Goal: Task Accomplishment & Management: Use online tool/utility

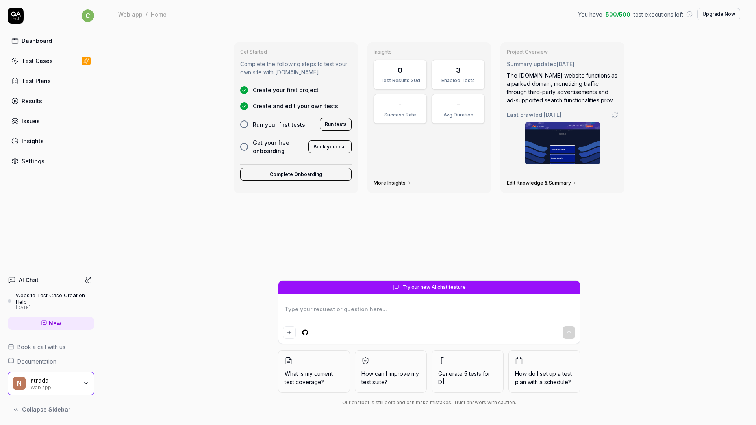
click at [202, 233] on div "Get Started Complete the following steps to test your own site with [DOMAIN_NAM…" at bounding box center [429, 226] width 654 height 397
click at [52, 63] on link "Test Cases" at bounding box center [51, 60] width 86 height 15
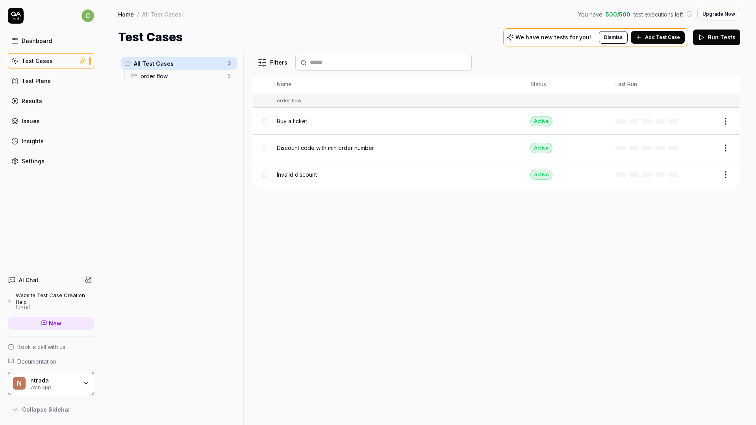
click at [285, 122] on span "Buy a ticket" at bounding box center [292, 121] width 30 height 8
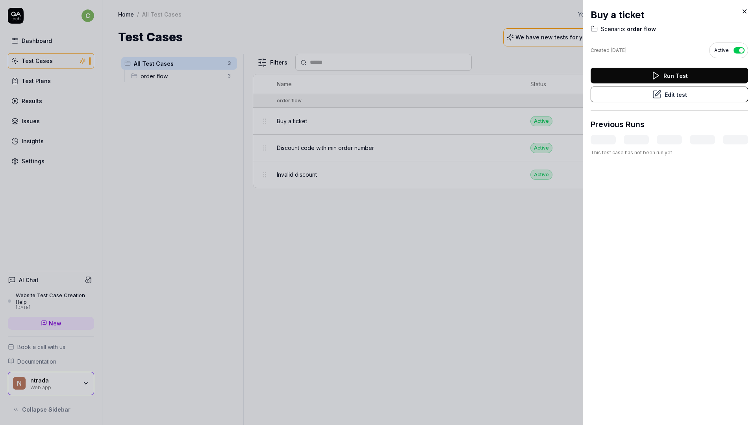
click at [671, 71] on button "Run Test" at bounding box center [669, 76] width 157 height 16
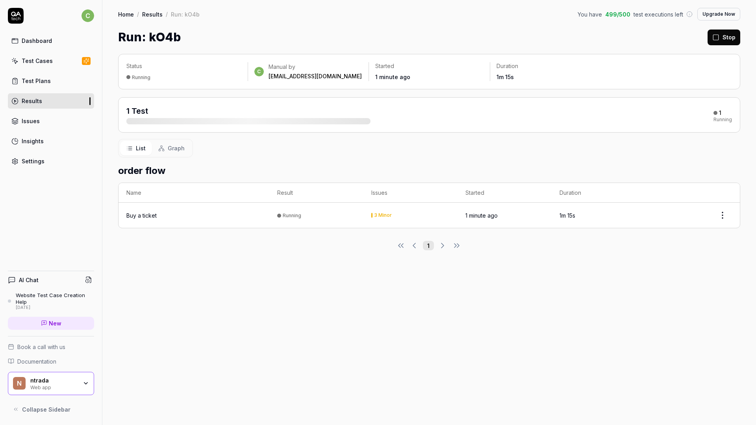
click at [178, 224] on td "Buy a ticket" at bounding box center [194, 215] width 151 height 25
click at [163, 215] on div "Buy a ticket" at bounding box center [193, 215] width 135 height 8
click at [148, 216] on div "Buy a ticket" at bounding box center [141, 215] width 30 height 8
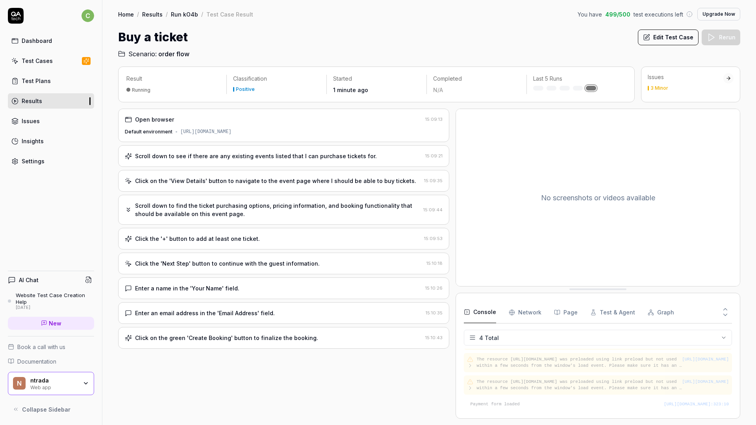
scroll to position [12, 0]
click at [180, 339] on div "Click on the green 'Create Booking' button to finalize the booking." at bounding box center [226, 338] width 183 height 8
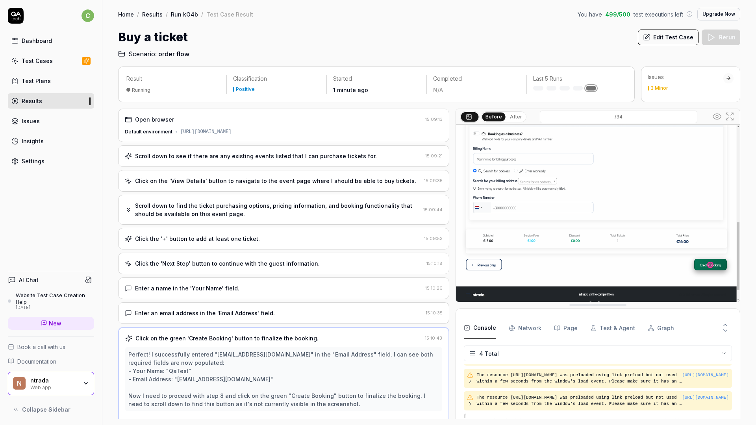
scroll to position [20, 0]
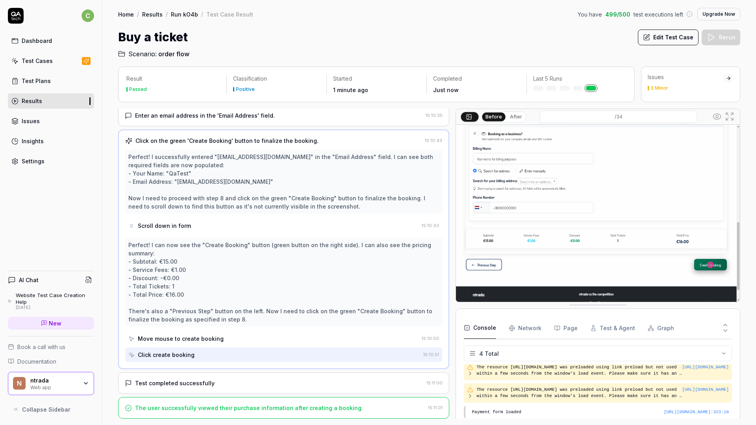
click at [206, 384] on div "Test completed successfully" at bounding box center [175, 383] width 80 height 8
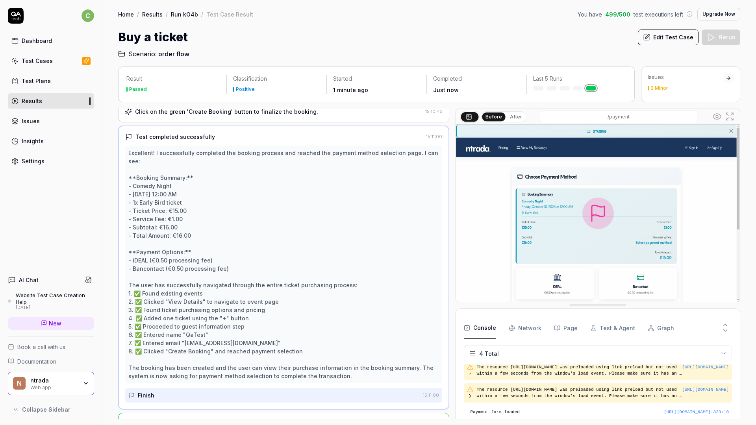
scroll to position [234, 0]
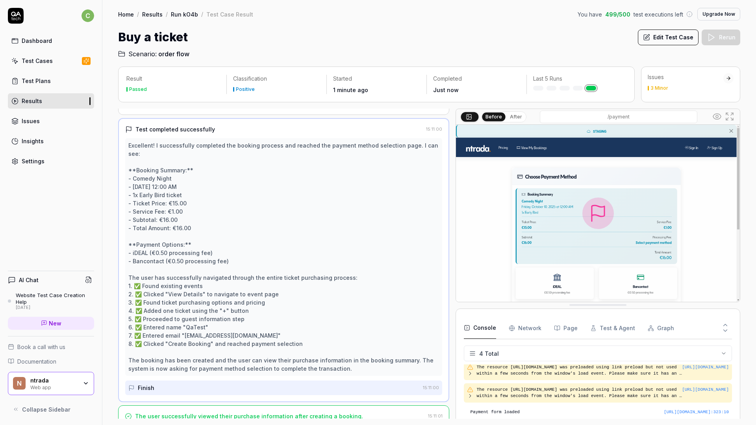
click at [226, 381] on div "Finish" at bounding box center [273, 388] width 291 height 15
click at [50, 64] on div "Test Cases" at bounding box center [37, 61] width 31 height 8
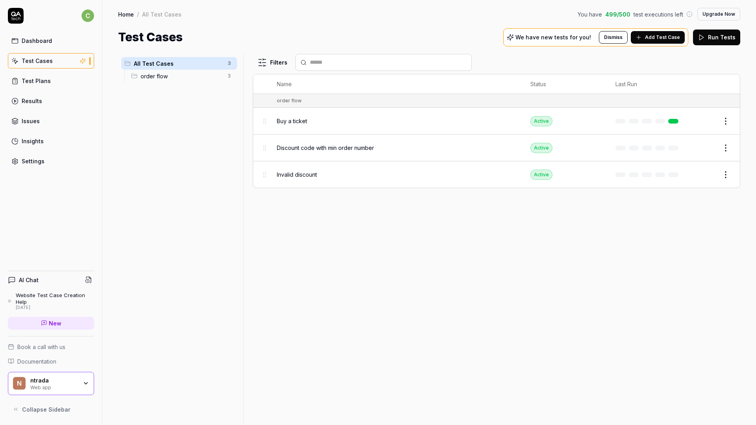
click at [704, 119] on button "Edit" at bounding box center [706, 121] width 19 height 13
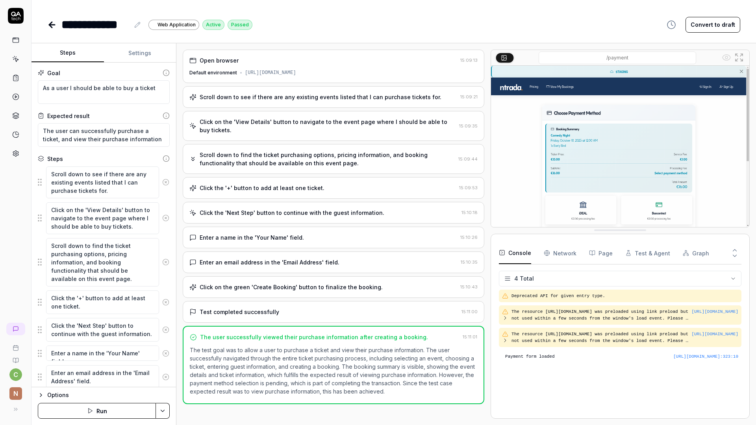
scroll to position [54, 0]
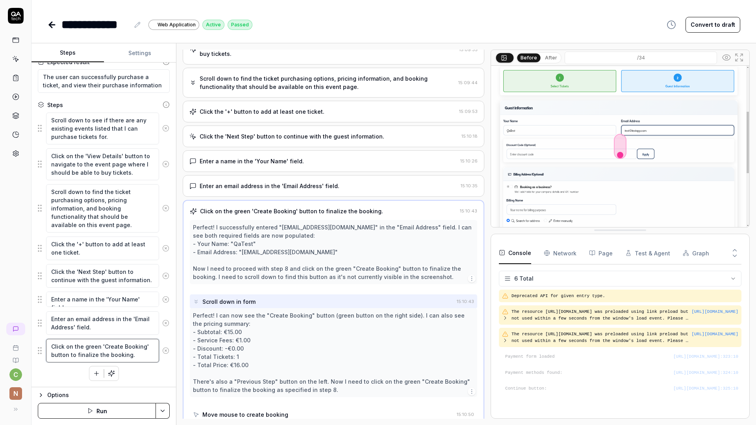
click at [120, 351] on textarea "Click on the green 'Create Booking' button to finalize the booking." at bounding box center [102, 351] width 113 height 24
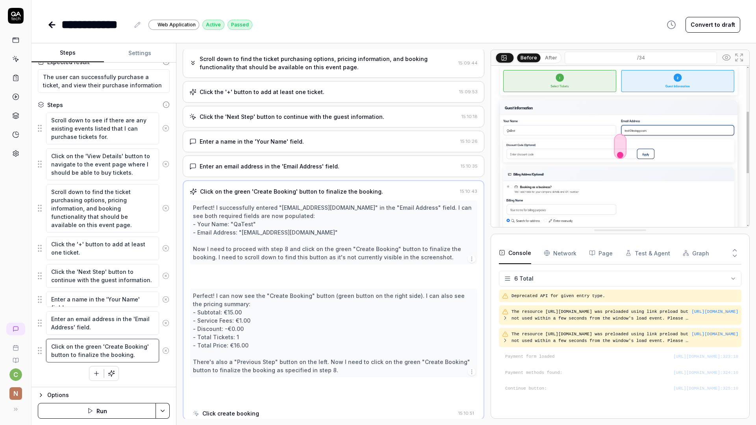
scroll to position [97, 0]
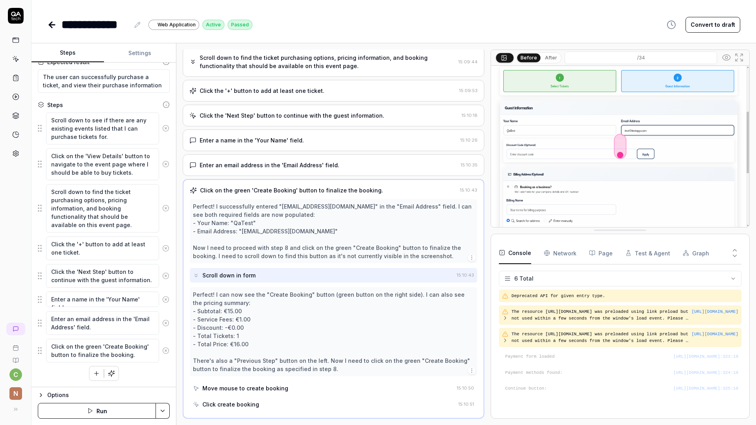
click at [93, 375] on icon "button" at bounding box center [96, 373] width 7 height 7
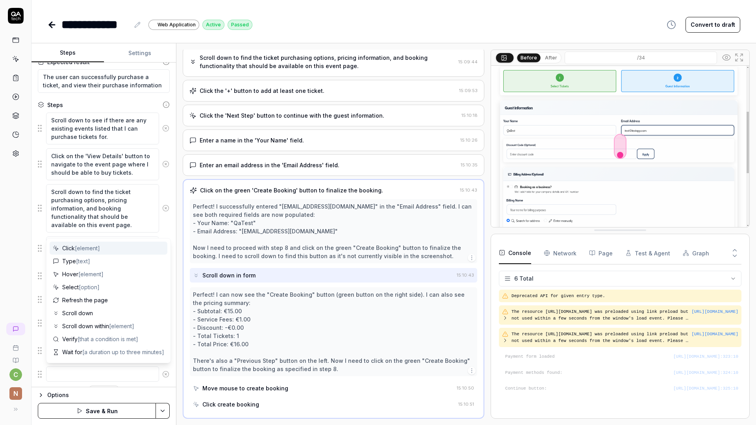
type textarea "*"
type textarea "h"
type textarea "*"
type textarea "C"
type textarea "*"
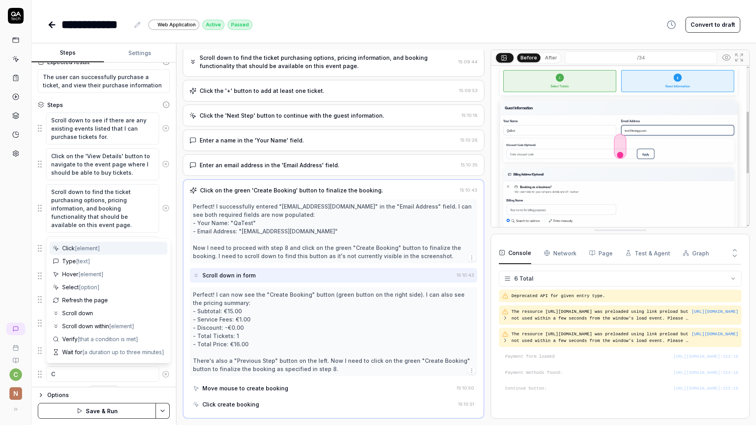
type textarea "Ch"
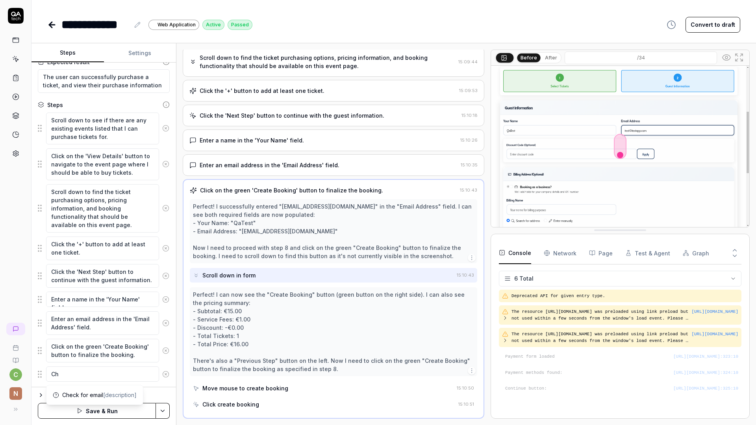
type textarea "*"
type textarea "Cho"
type textarea "*"
type textarea "Choo"
type textarea "*"
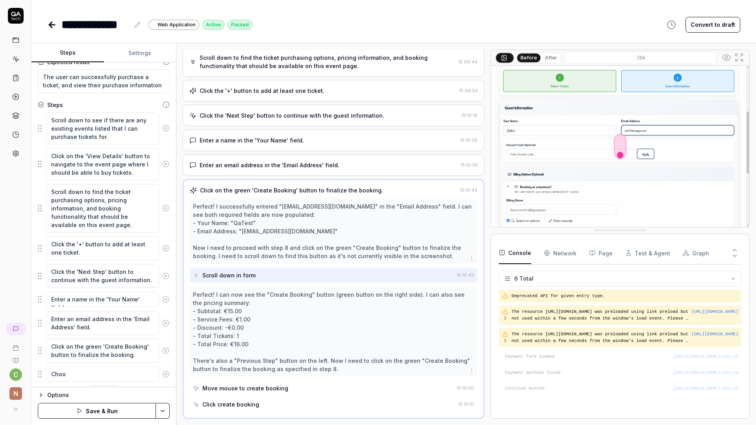
type textarea "Choos"
type textarea "*"
type textarea "Choose"
type textarea "*"
type textarea "Choose"
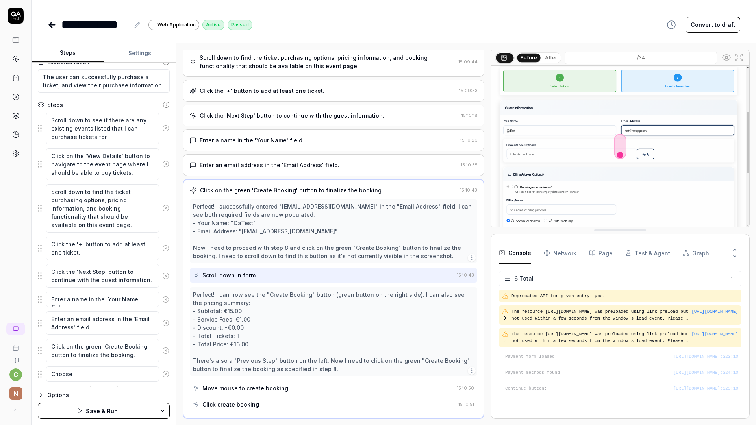
type textarea "*"
type textarea "Choose a"
type textarea "*"
type textarea "Choose a"
type textarea "*"
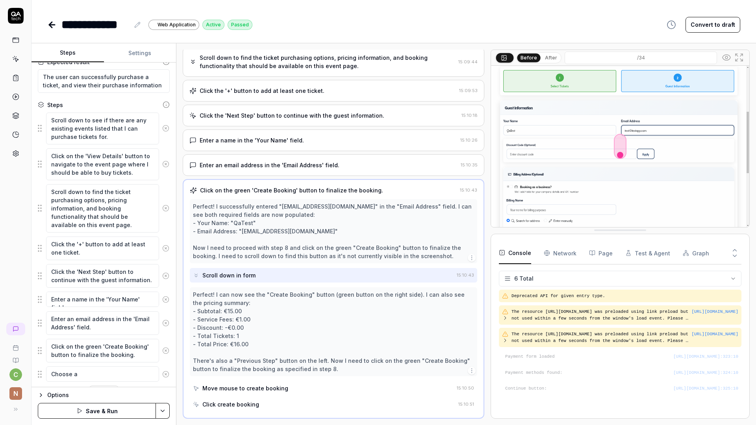
type textarea "Choose a p"
type textarea "*"
type textarea "Choose a pu"
type textarea "*"
type textarea "Choose a p"
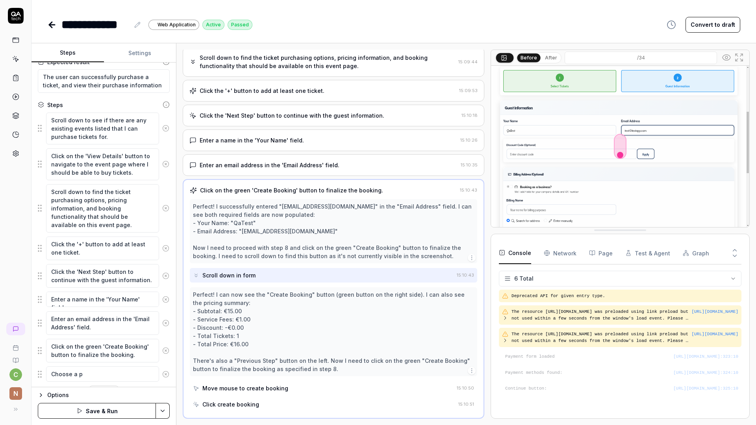
type textarea "*"
type textarea "Choose a pa"
type textarea "*"
type textarea "Choose a pay"
type textarea "*"
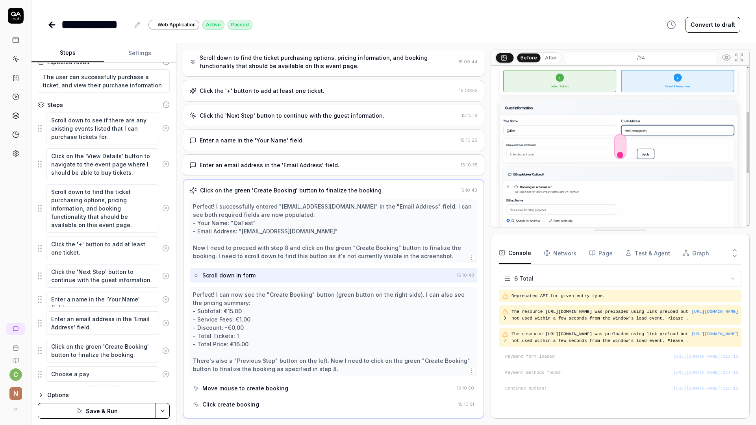
type textarea "Choose a paym"
type textarea "*"
type textarea "Choose a payme"
type textarea "*"
type textarea "Choose a paymen"
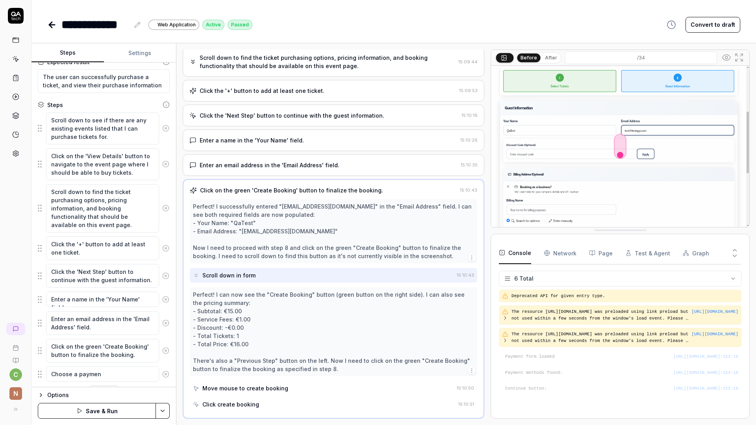
type textarea "*"
type textarea "Choose a payment"
type textarea "*"
type textarea "Choose a payment"
type textarea "*"
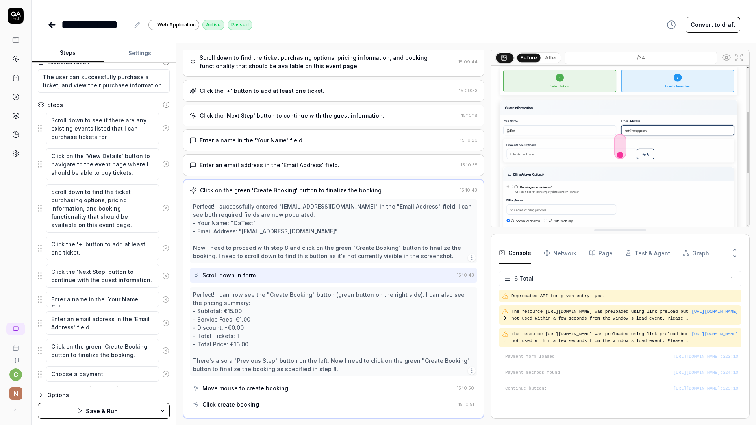
type textarea "Choose a payment m"
type textarea "*"
type textarea "Choose a payment me"
type textarea "*"
type textarea "Choose a payment met"
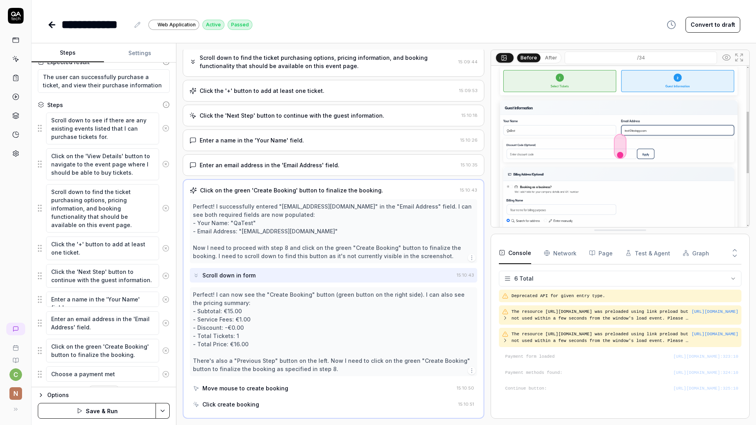
type textarea "*"
type textarea "Choose a payment meth"
type textarea "*"
type textarea "Choose a payment method"
type textarea "*"
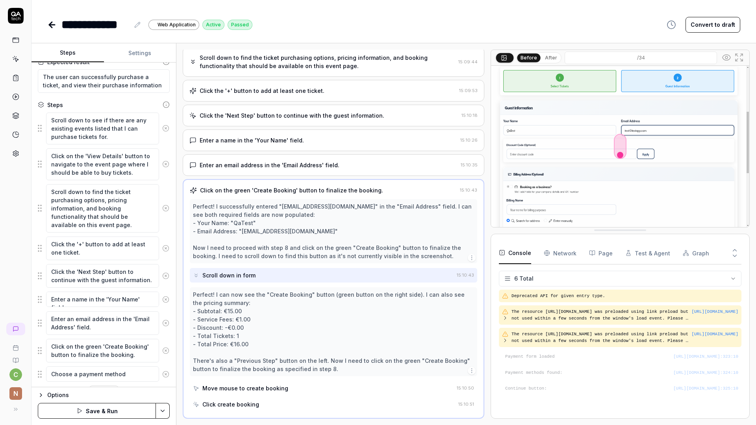
scroll to position [74, 0]
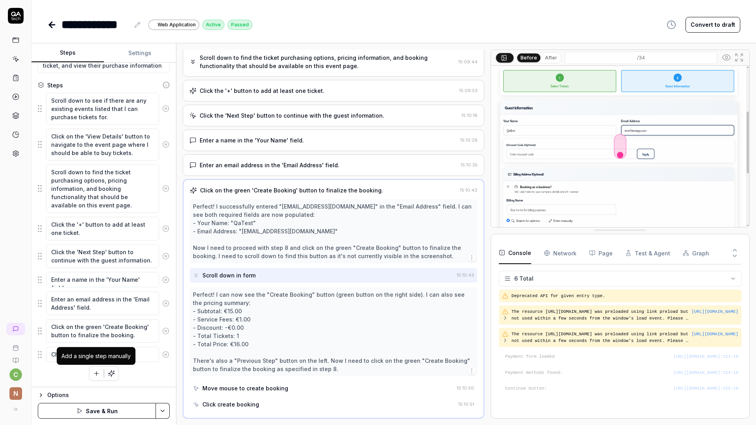
type textarea "Choose a payment method"
click at [98, 374] on icon "button" at bounding box center [96, 373] width 7 height 7
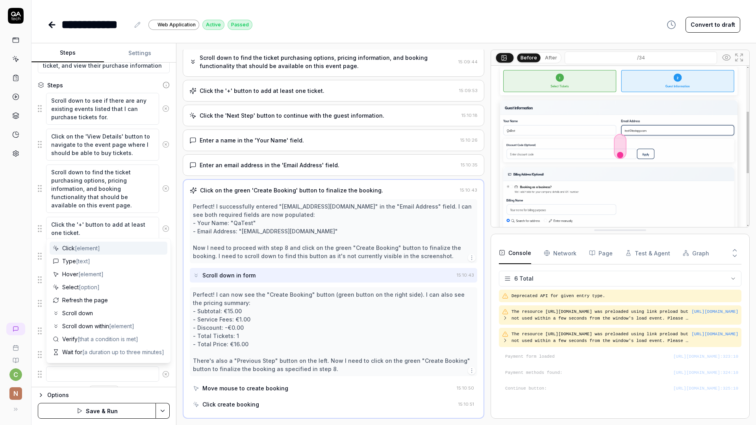
type textarea "*"
type textarea "M"
type textarea "*"
type textarea "Ma"
type textarea "*"
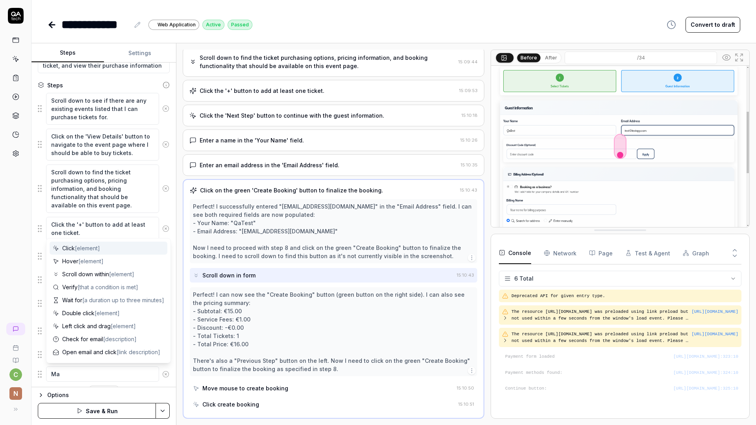
type textarea "Mak"
type textarea "*"
type textarea "Make"
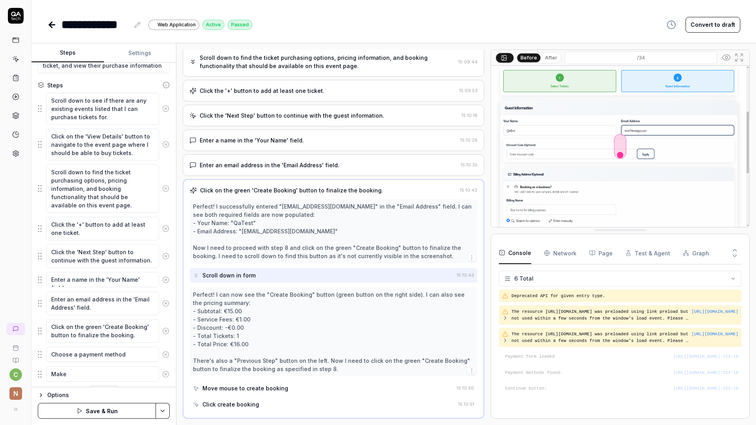
type textarea "*"
type textarea "Make"
type textarea "*"
type textarea "Make a"
type textarea "*"
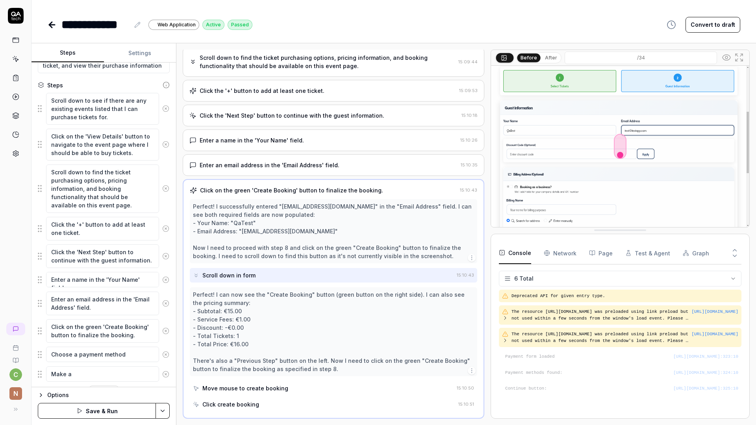
type textarea "Make a"
type textarea "*"
type textarea "Make a '"
type textarea "*"
type textarea "Make a 'p"
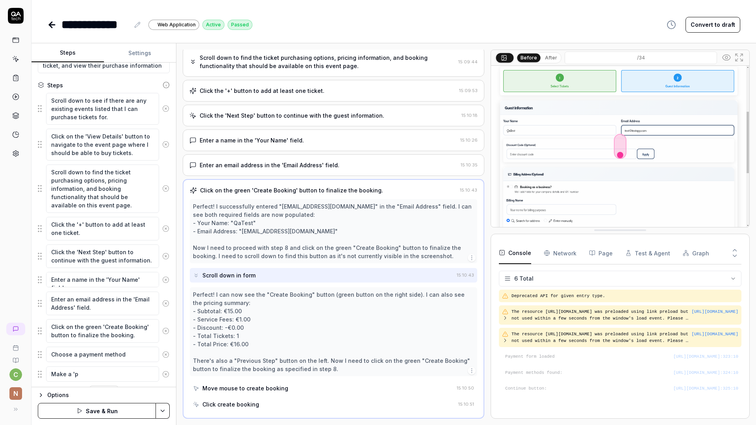
type textarea "*"
type textarea "Make a 'pa"
type textarea "*"
type textarea "Make a 'pai"
type textarea "*"
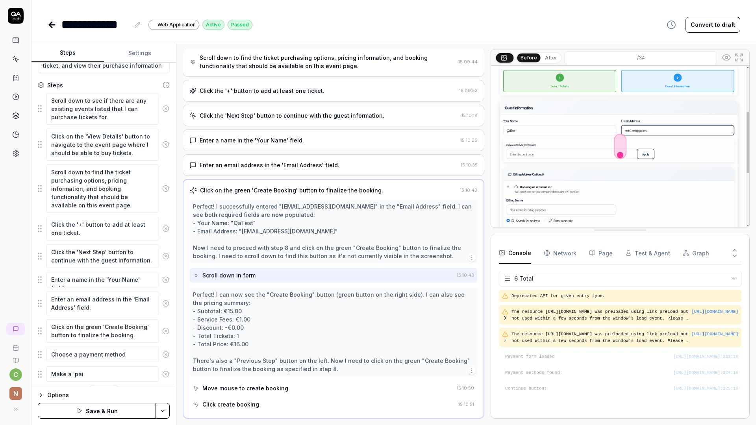
type textarea "Make a 'pa"
type textarea "*"
type textarea "Make a 'p"
type textarea "*"
type textarea "Make a 's"
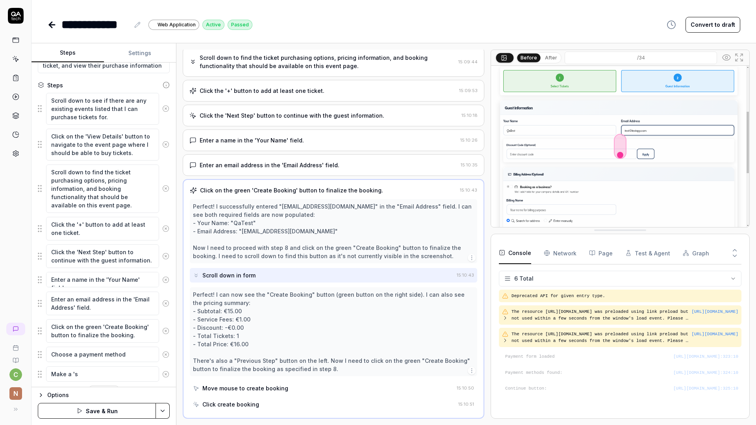
type textarea "*"
type textarea "Make a '"
type textarea "*"
type textarea "Make a"
type textarea "*"
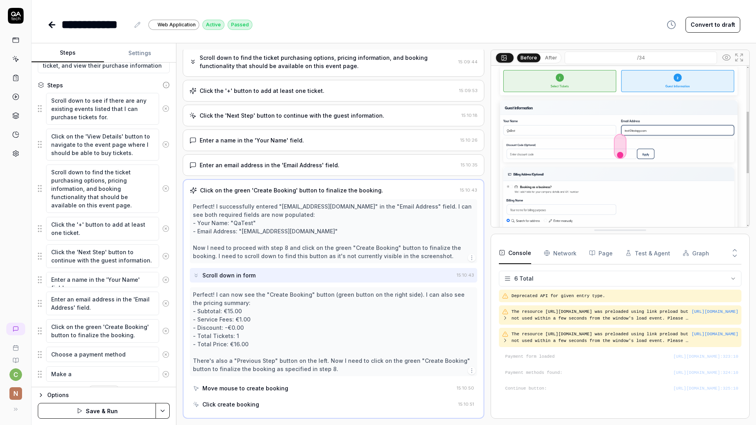
type textarea "Make a s"
type textarea "*"
type textarea "Make a su"
type textarea "*"
type textarea "Make a suc"
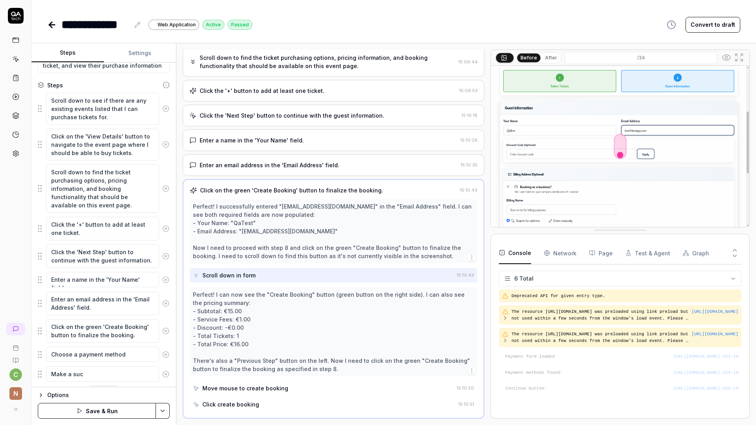
type textarea "*"
type textarea "Make a suce"
type textarea "*"
type textarea "Make a suces"
type textarea "*"
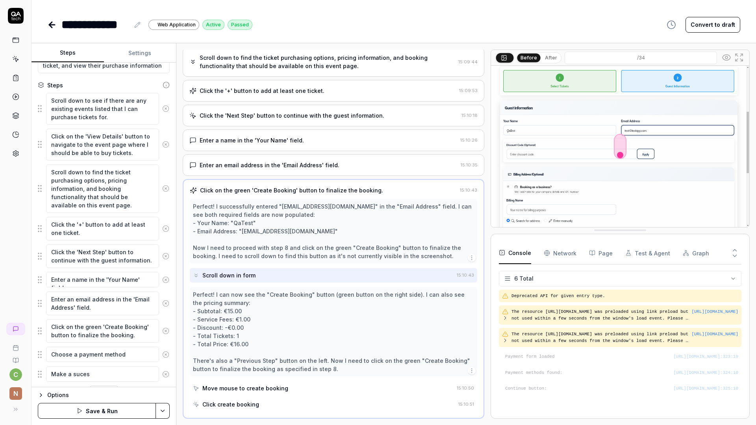
type textarea "Make a sucess"
type textarea "*"
type textarea "Make a sucessf"
type textarea "*"
type textarea "Make a sucessfu"
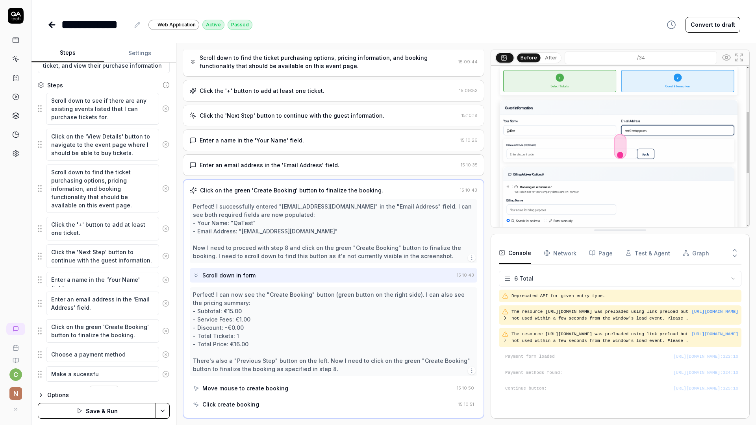
type textarea "*"
type textarea "Make a sucessful"
type textarea "*"
type textarea "Make a sucessful"
type textarea "*"
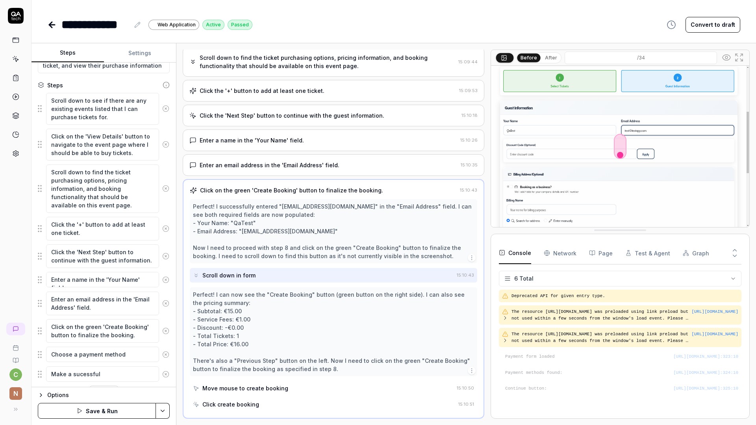
type textarea "Make a sucessful p"
type textarea "*"
type textarea "Make a sucessful pa"
type textarea "*"
type textarea "Make a sucessful pay"
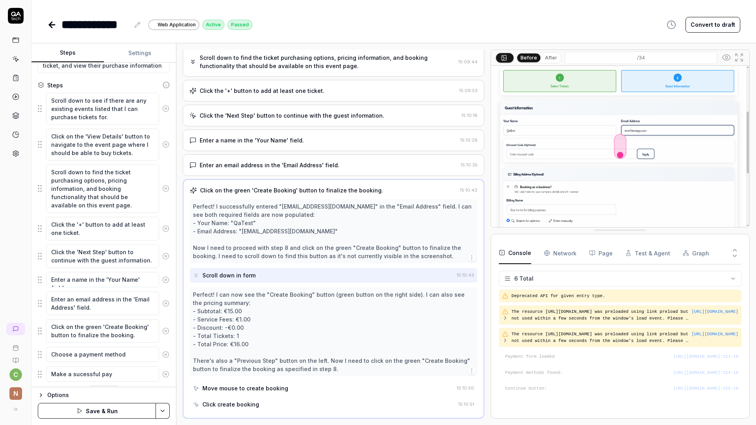
type textarea "*"
type textarea "Make a sucessful paym"
type textarea "*"
type textarea "Make a sucessful payme"
type textarea "*"
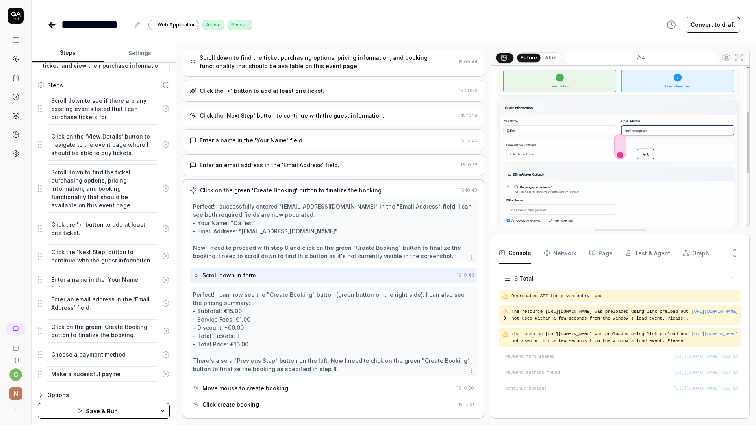
type textarea "Make a sucessful paymen"
type textarea "*"
type textarea "Make a sucessful payment"
type textarea "*"
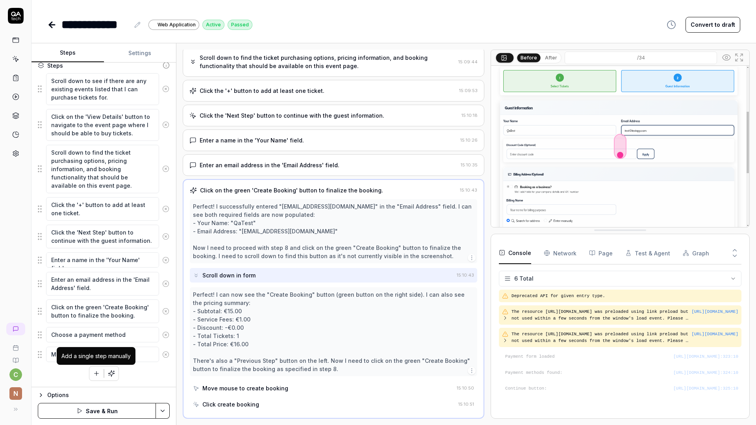
type textarea "Make a sucessful payment"
click at [93, 372] on icon "button" at bounding box center [96, 373] width 7 height 7
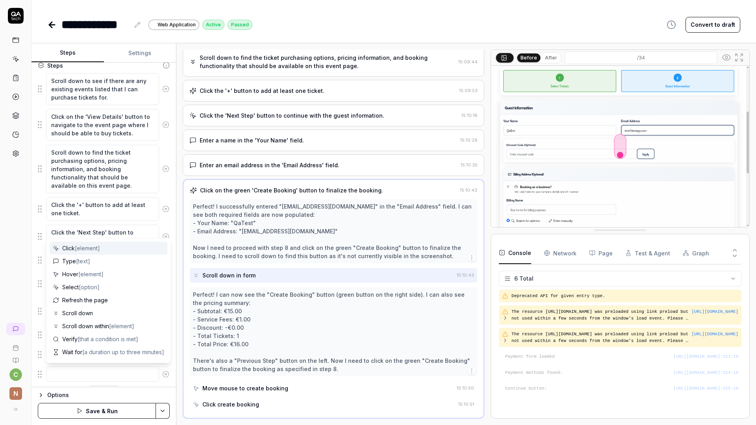
type textarea "*"
type textarea "r"
type textarea "*"
type textarea "re"
type textarea "*"
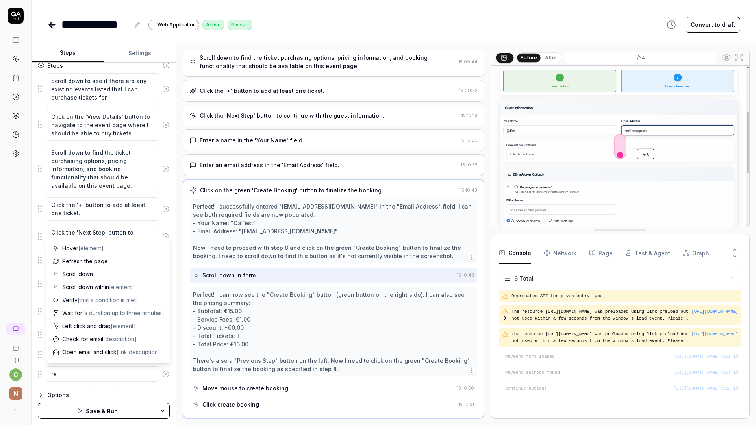
type textarea "rea"
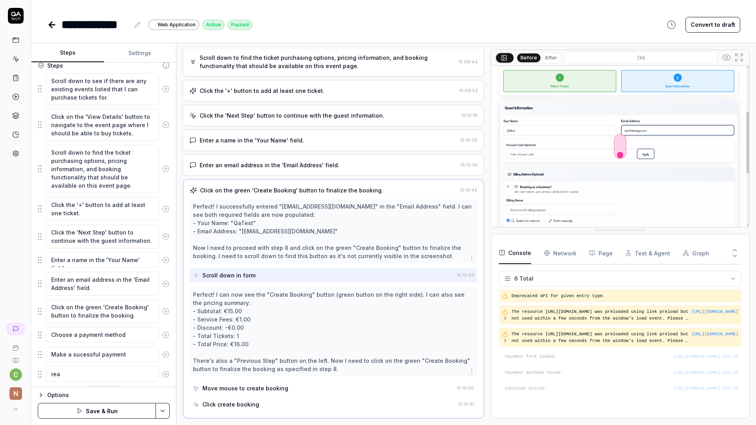
type textarea "*"
type textarea "reac"
type textarea "*"
type textarea "reach"
type textarea "*"
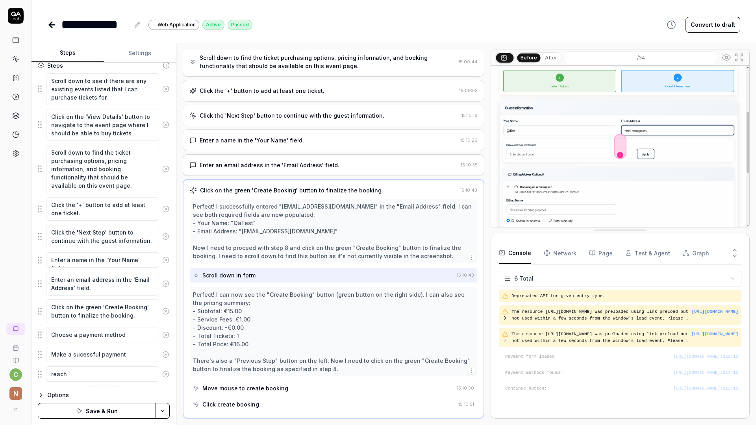
type textarea "reach"
type textarea "*"
type textarea "reach oc"
type textarea "*"
type textarea "reach o"
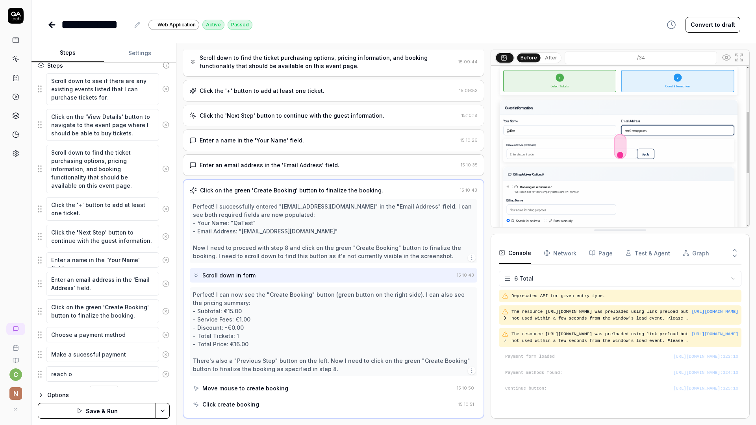
type textarea "*"
type textarea "reach"
type textarea "*"
type textarea "reach c"
type textarea "*"
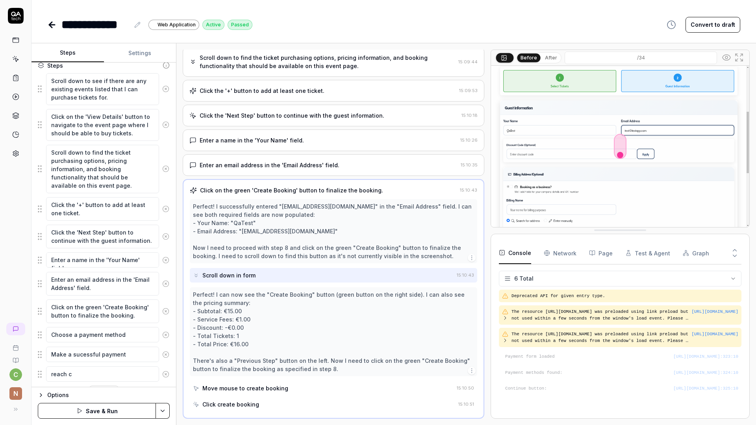
type textarea "reach co"
type textarea "*"
type textarea "reach con"
type textarea "*"
type textarea "reach conf"
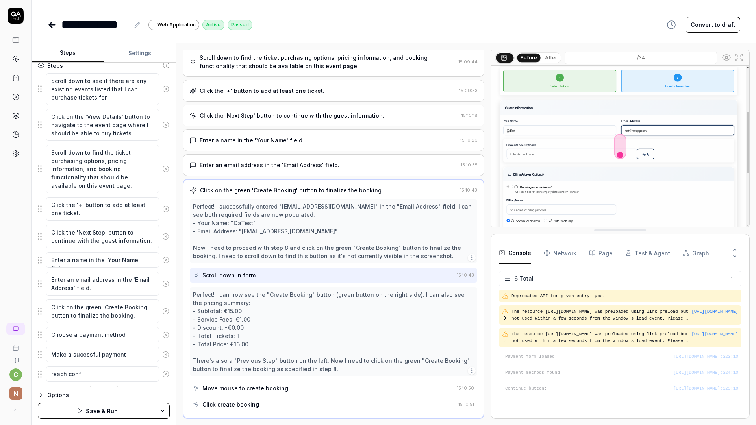
type textarea "*"
type textarea "reach confi"
type textarea "*"
type textarea "reach confir"
type textarea "*"
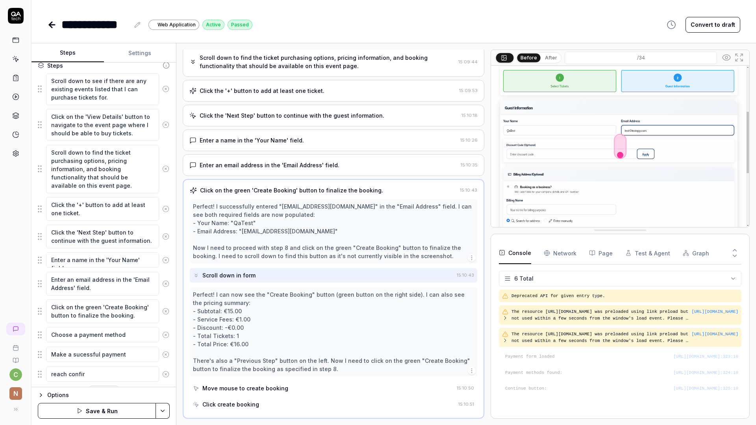
type textarea "reach confirm"
type textarea "*"
type textarea "reach confirma"
type textarea "*"
type textarea "reach confirmat"
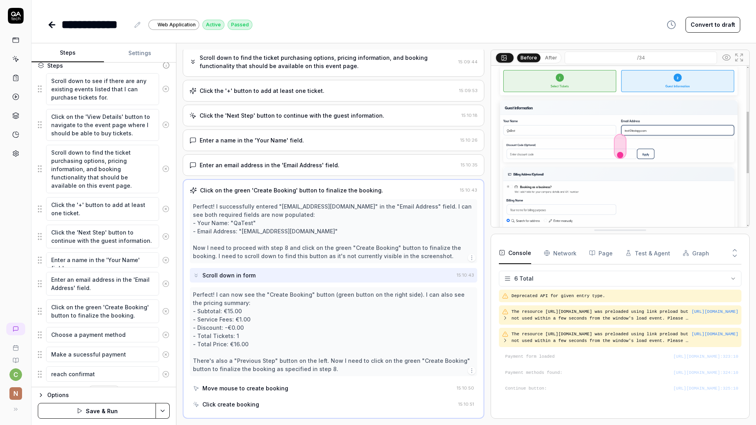
type textarea "*"
type textarea "reach confirmati"
type textarea "*"
type textarea "reach confirmatio"
type textarea "*"
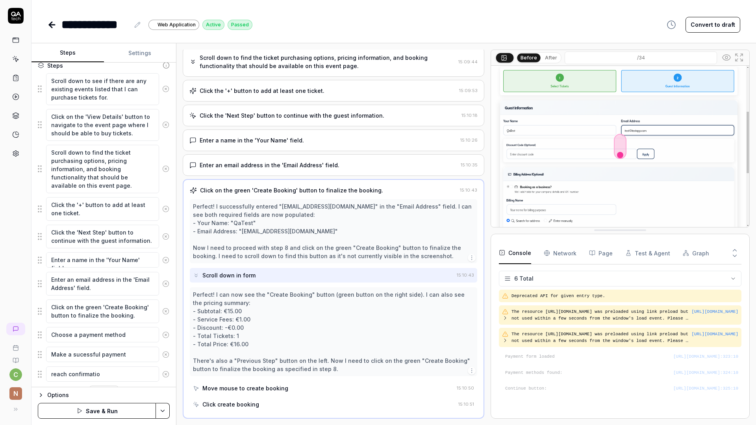
type textarea "reach confirmation"
type textarea "*"
type textarea "reach confirmation s"
type textarea "*"
type textarea "reach confirmation sc"
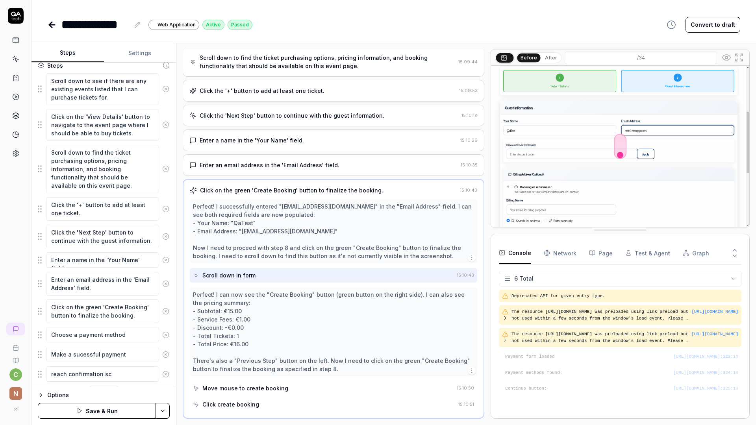
type textarea "*"
type textarea "reach confirmation scr"
type textarea "*"
type textarea "reach confirmation scre"
type textarea "*"
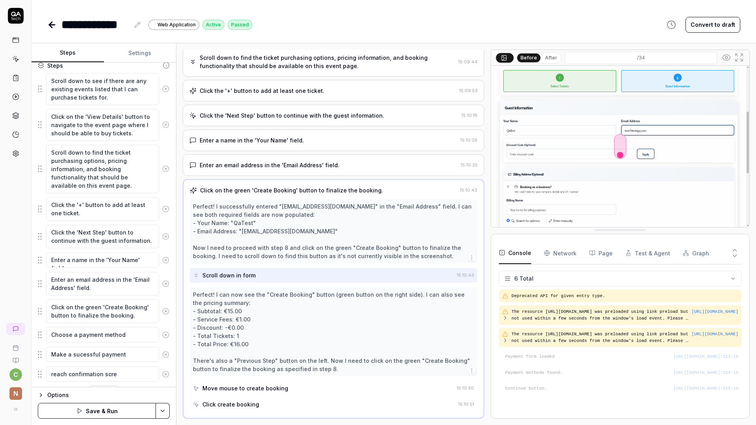
type textarea "reach confirmation scren"
type textarea "*"
type textarea "reach confirmation scre"
type textarea "*"
type textarea "reach confirmation scree"
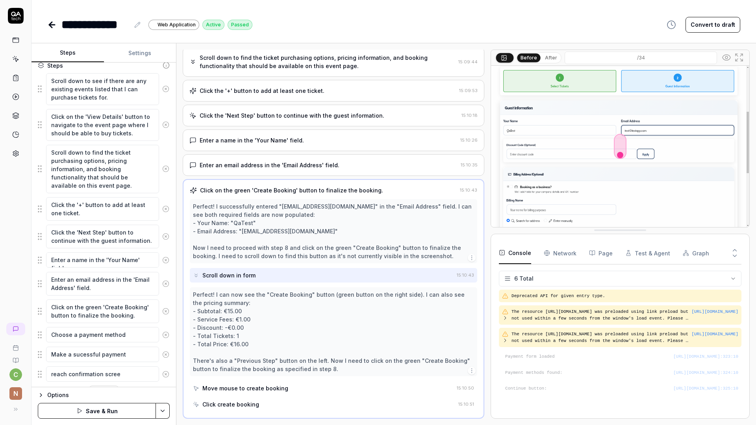
type textarea "*"
type textarea "reach confirmation screen"
type textarea "*"
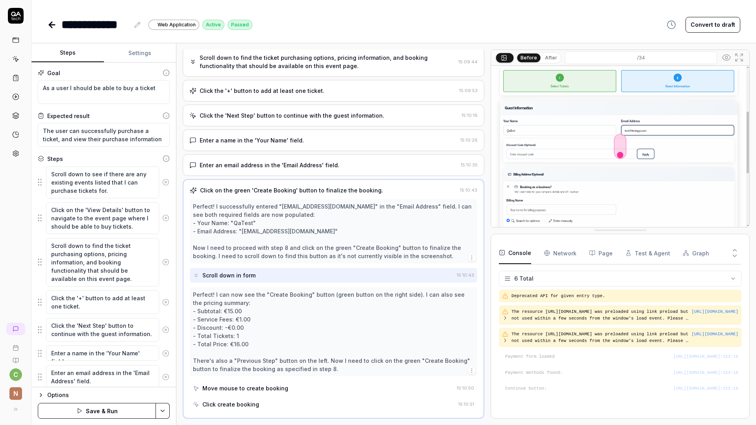
scroll to position [113, 0]
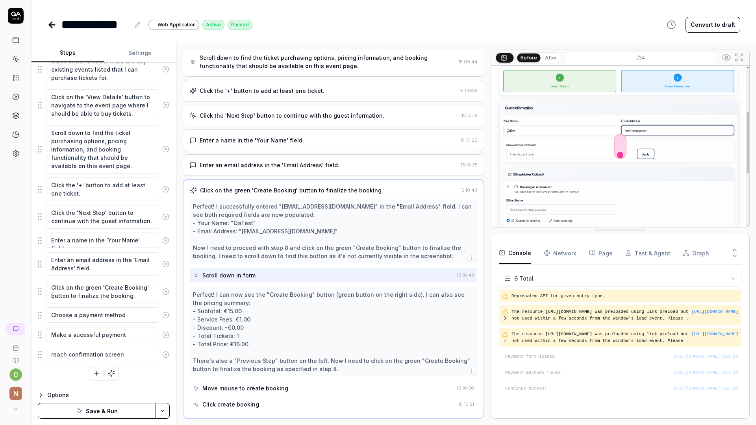
type textarea "reach confirmation screen"
click at [89, 410] on button "Save & Run" at bounding box center [97, 411] width 118 height 16
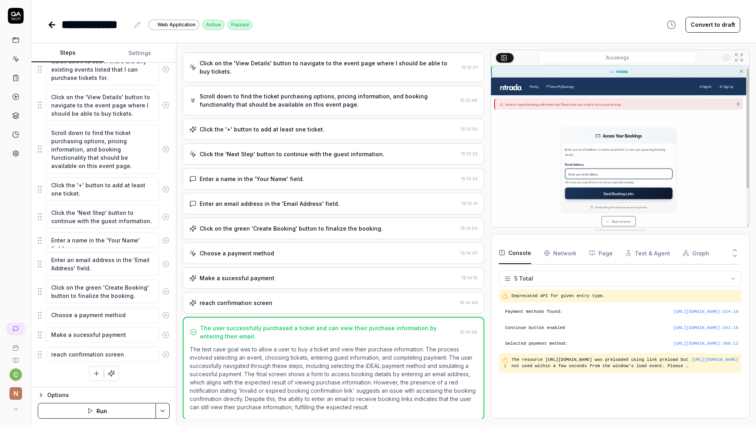
scroll to position [60, 0]
click at [263, 304] on div "reach confirmation screen" at bounding box center [236, 302] width 73 height 8
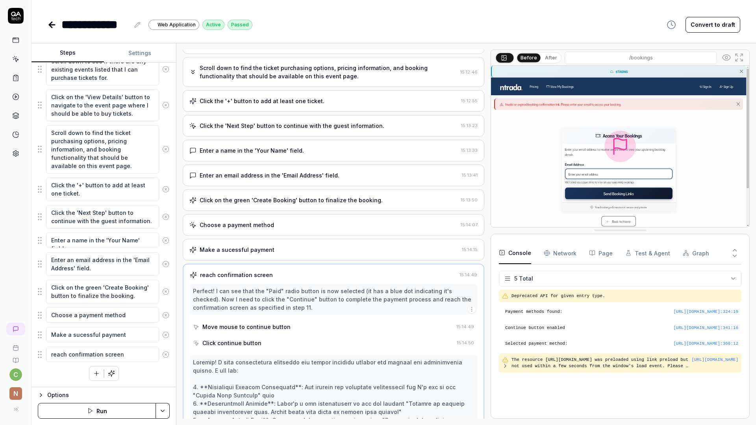
scroll to position [68, 0]
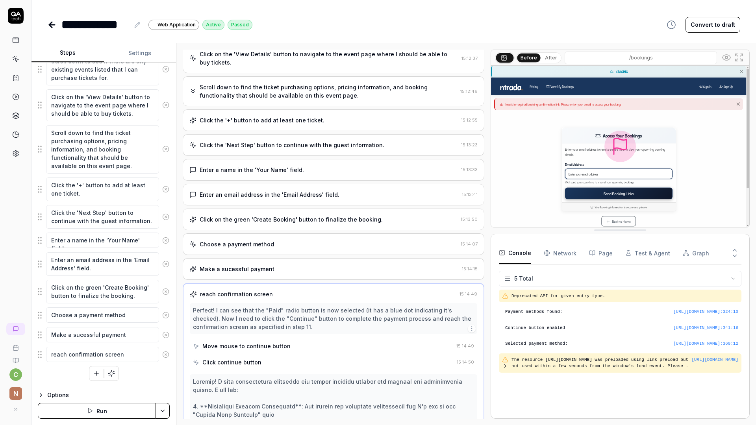
click at [264, 248] on div "Choose a payment method" at bounding box center [237, 244] width 74 height 8
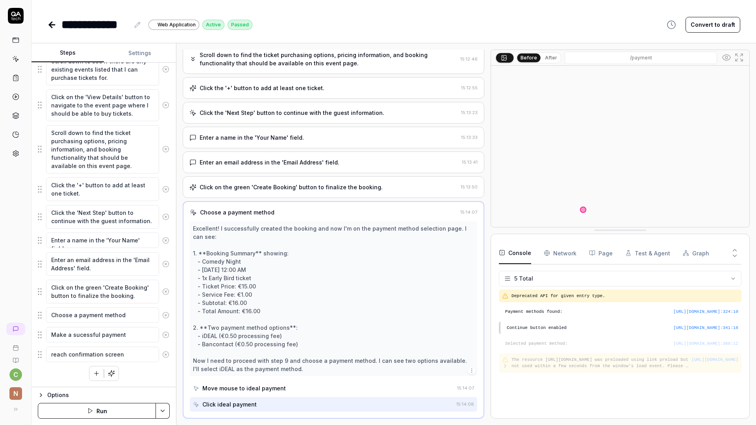
scroll to position [183, 0]
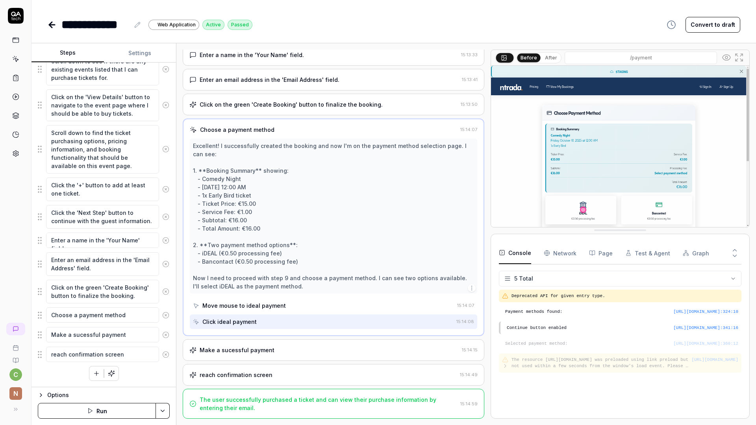
click at [302, 345] on div "Make a sucessful payment 15:14:15" at bounding box center [334, 350] width 302 height 22
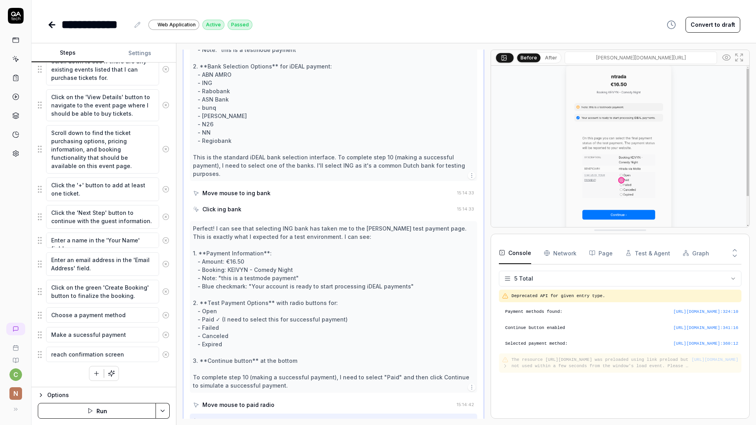
scroll to position [653, 0]
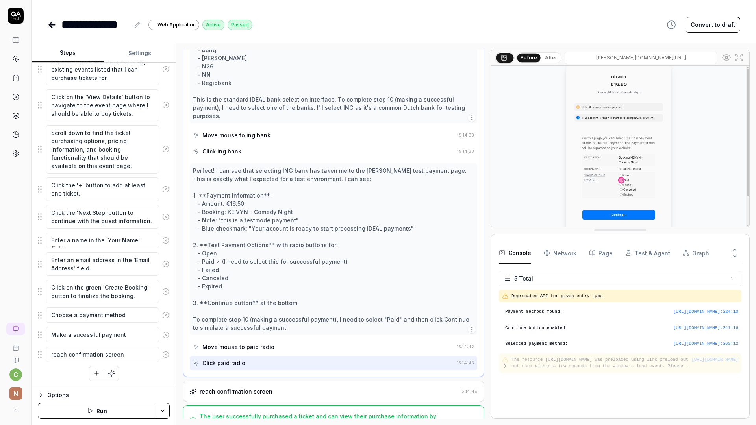
click at [283, 387] on div "reach confirmation screen" at bounding box center [322, 391] width 267 height 8
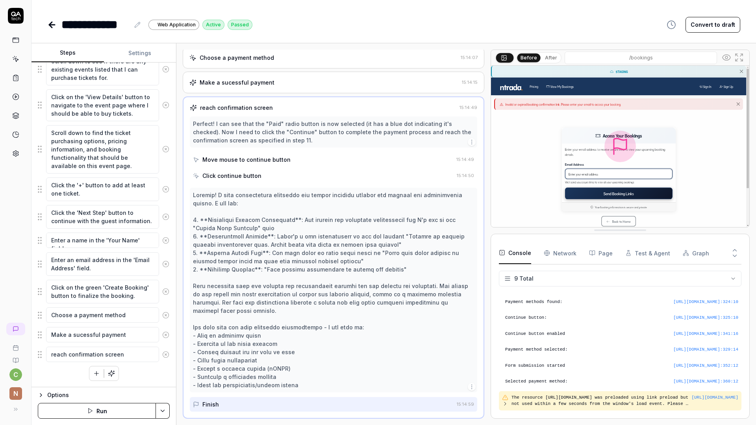
scroll to position [287, 0]
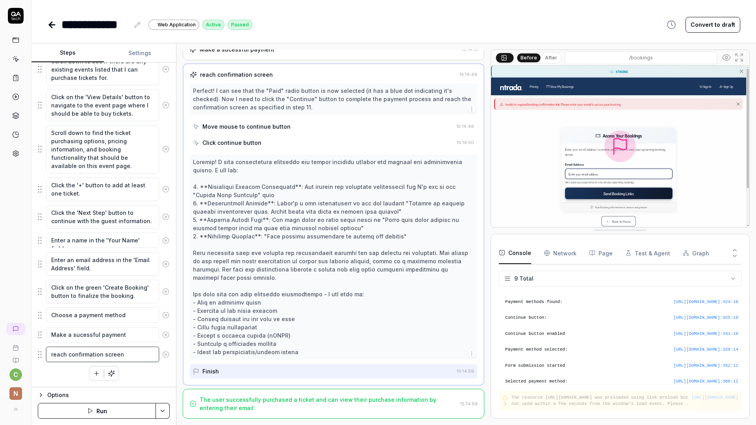
click at [132, 355] on textarea "reach confirmation screen" at bounding box center [102, 354] width 113 height 15
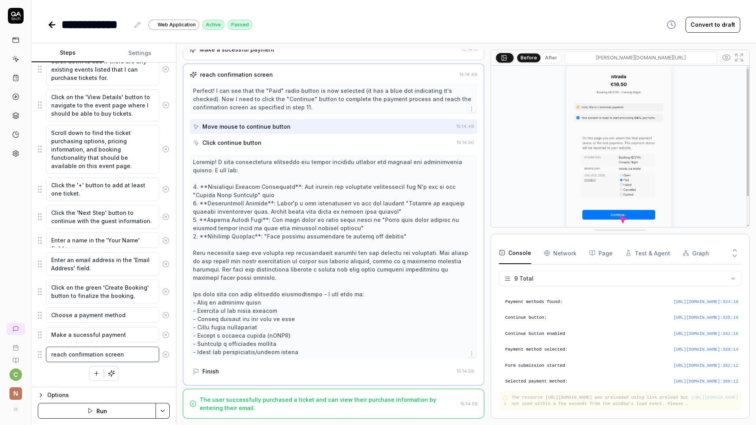
type textarea "*"
type textarea "reach confirmation screen"
type textarea "*"
type textarea "reach confirmation screen,"
type textarea "*"
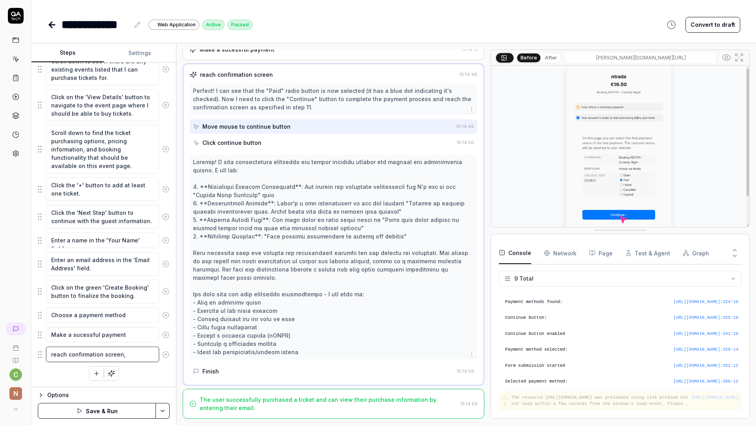
type textarea "reach confirmation screen,"
type textarea "*"
type textarea "reach confirmation screen, w"
type textarea "*"
type textarea "reach confirmation screen, wh"
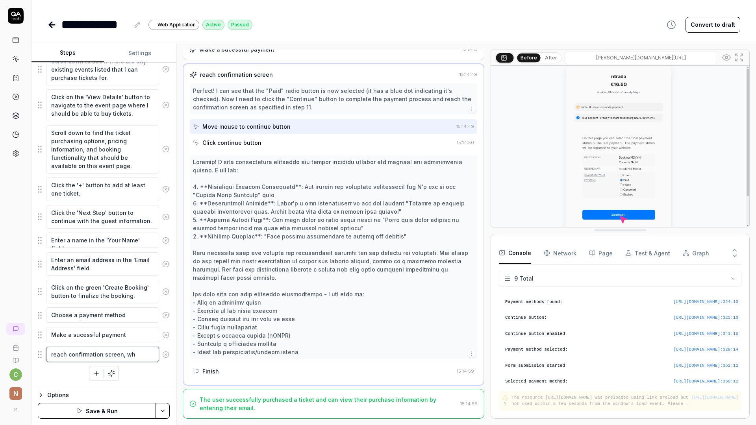
type textarea "*"
type textarea "reach confirmation screen, whi"
type textarea "*"
type textarea "reach confirmation screen, which"
type textarea "*"
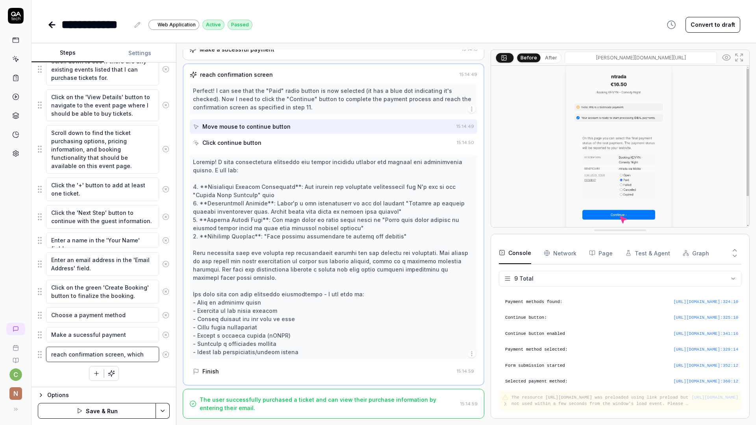
type textarea "reach confirmation screen, which"
type textarea "*"
type textarea "reach confirmation screen, which d"
type textarea "*"
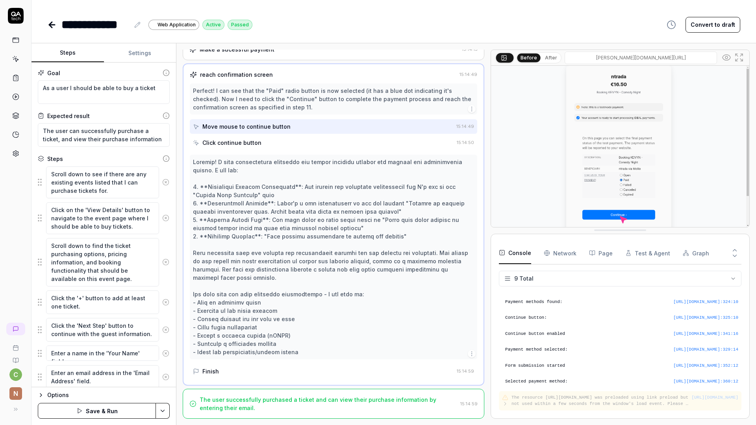
click at [139, 62] on div "Steps Settings" at bounding box center [103, 52] width 144 height 19
click at [153, 88] on textarea "As a user I should be able to buy a ticket" at bounding box center [104, 92] width 132 height 24
click at [94, 413] on button "Save & Run" at bounding box center [97, 411] width 118 height 16
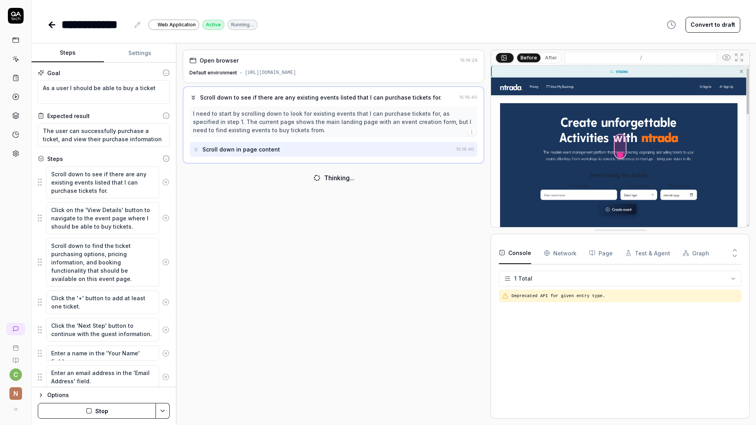
click at [388, 212] on div "Open browser 15:16:29 Default environment https://staging.ntrada.io Scroll down…" at bounding box center [334, 234] width 302 height 369
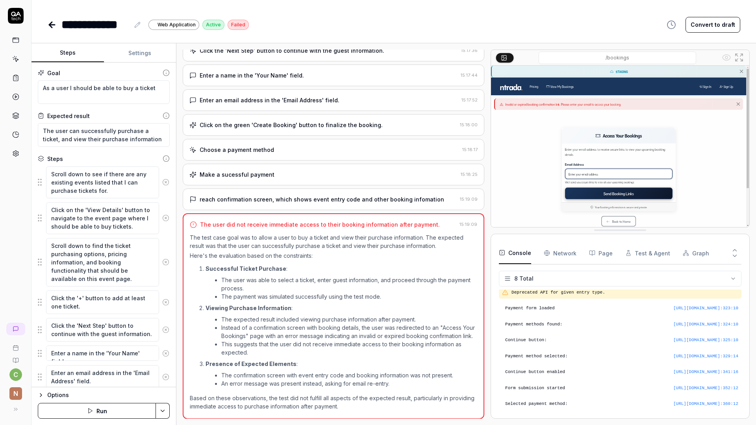
scroll to position [163, 0]
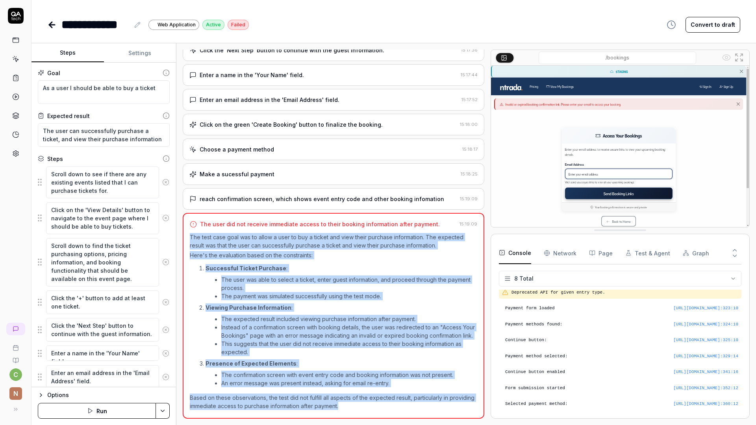
drag, startPoint x: 188, startPoint y: 232, endPoint x: 353, endPoint y: 405, distance: 238.7
click at [353, 405] on div "The user did not receive immediate access to their booking information after pa…" at bounding box center [334, 316] width 302 height 206
copy div "The test case goal was to allow a user to buy a ticket and view their purchase …"
click at [93, 414] on button "Run" at bounding box center [97, 411] width 118 height 16
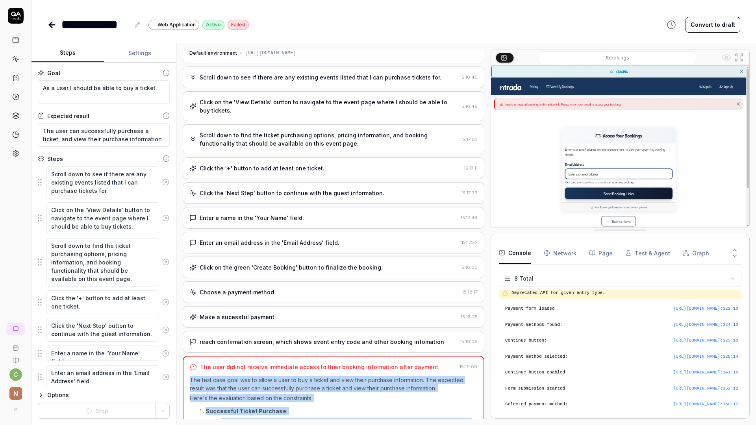
scroll to position [0, 0]
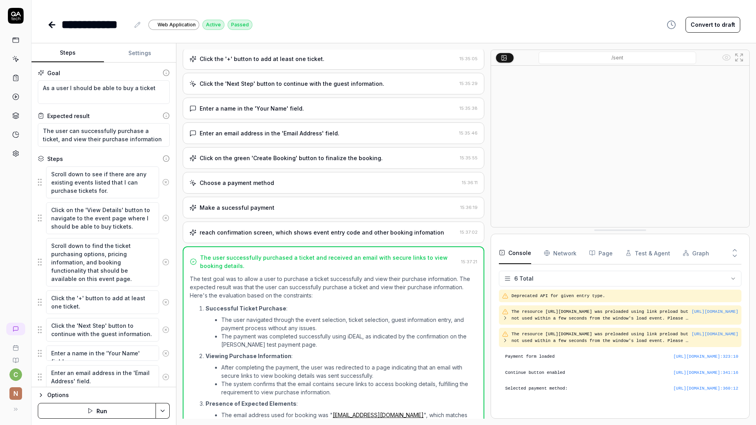
scroll to position [140, 0]
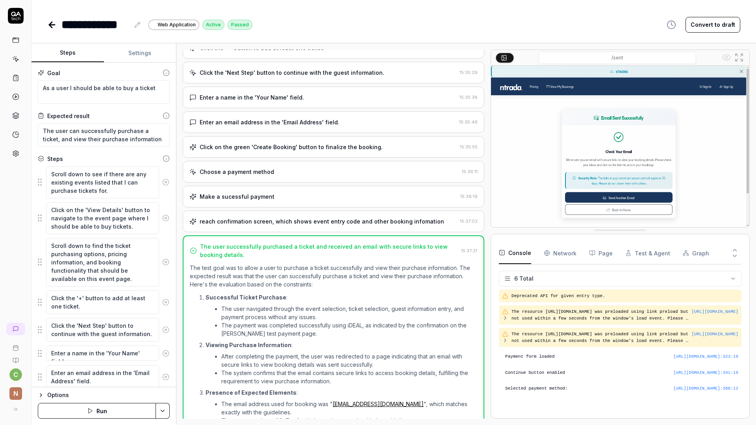
click at [277, 168] on div "Choose a payment method" at bounding box center [323, 172] width 269 height 8
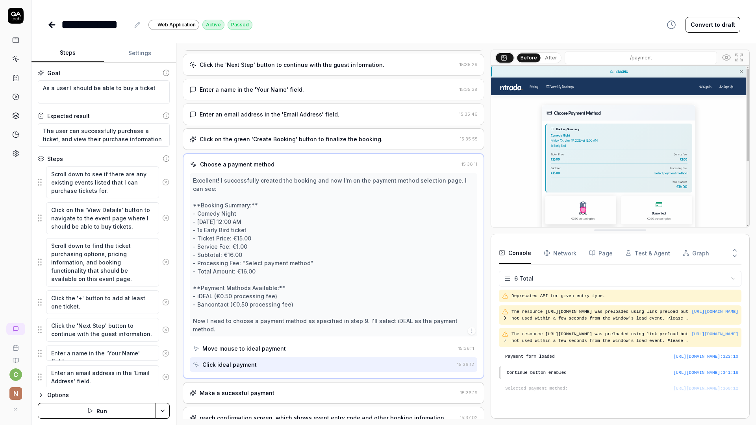
scroll to position [183, 0]
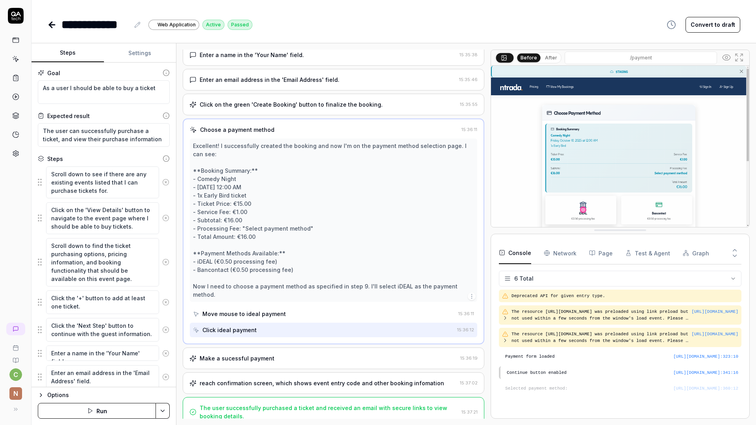
click at [258, 354] on div "Make a sucessful payment" at bounding box center [237, 358] width 75 height 8
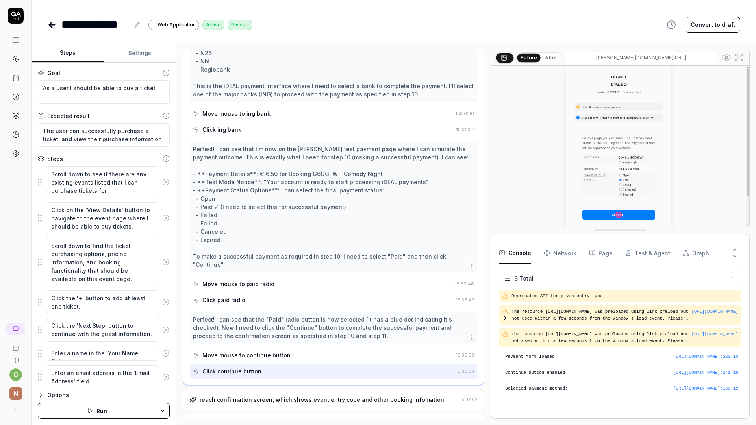
click at [254, 396] on div "reach confirmation screen, which shows event entry code and other booking infom…" at bounding box center [322, 400] width 244 height 8
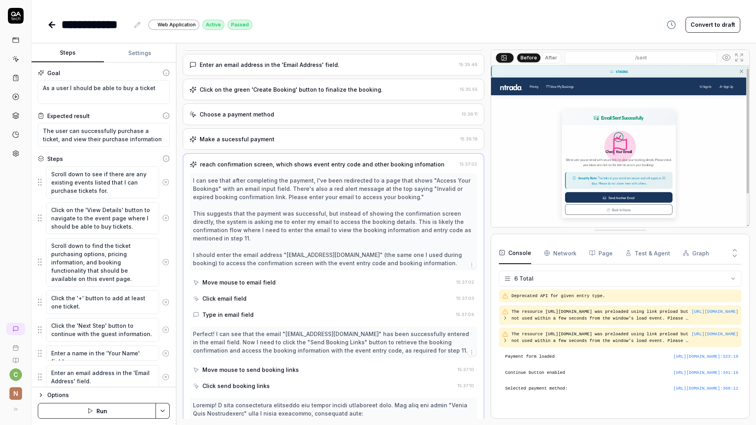
scroll to position [48, 0]
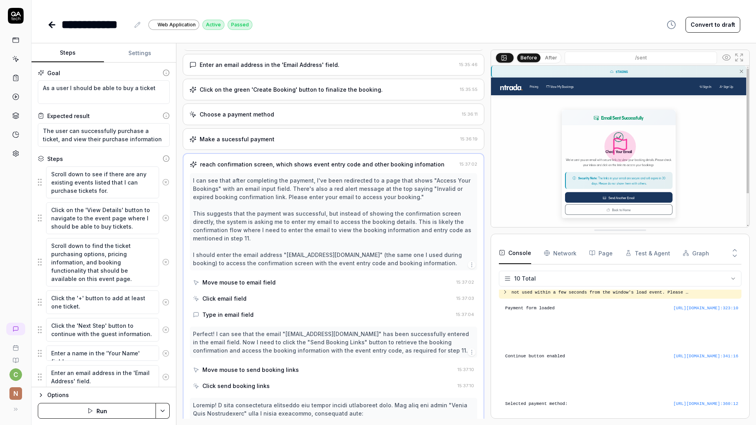
click at [93, 409] on button "Run" at bounding box center [97, 411] width 118 height 16
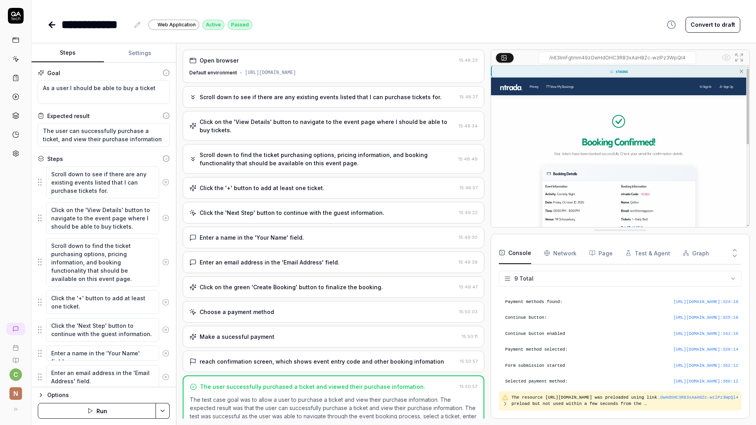
scroll to position [35, 0]
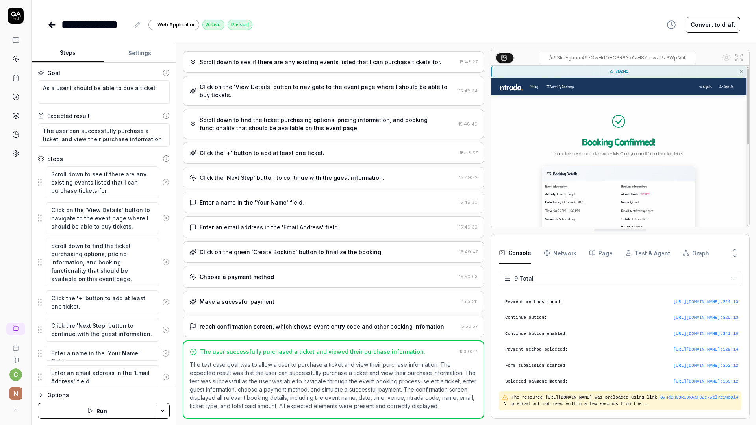
click at [118, 409] on button "Run" at bounding box center [97, 411] width 118 height 16
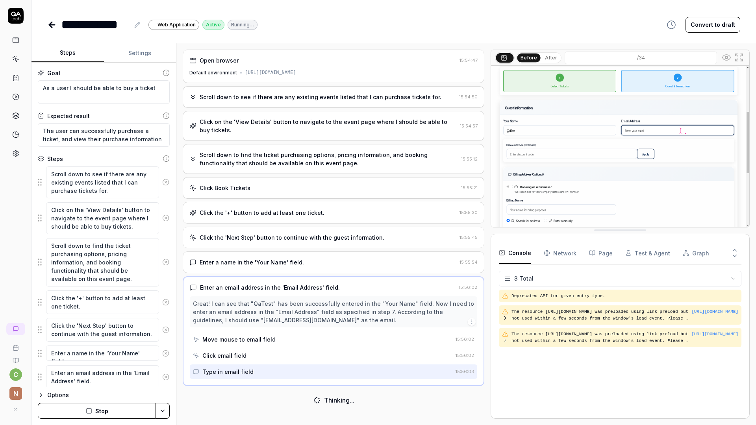
click at [97, 412] on button "Stop" at bounding box center [97, 411] width 118 height 16
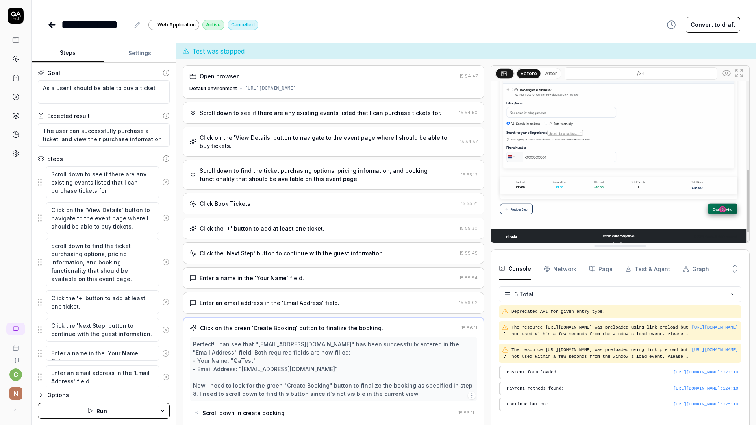
click at [84, 413] on button "Run" at bounding box center [97, 411] width 118 height 16
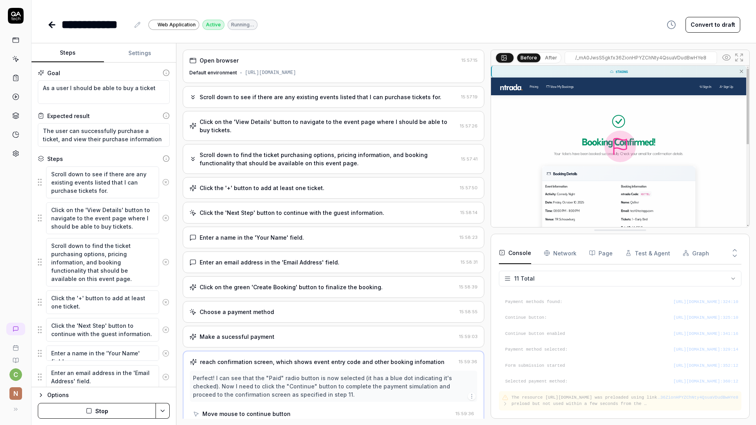
scroll to position [55, 0]
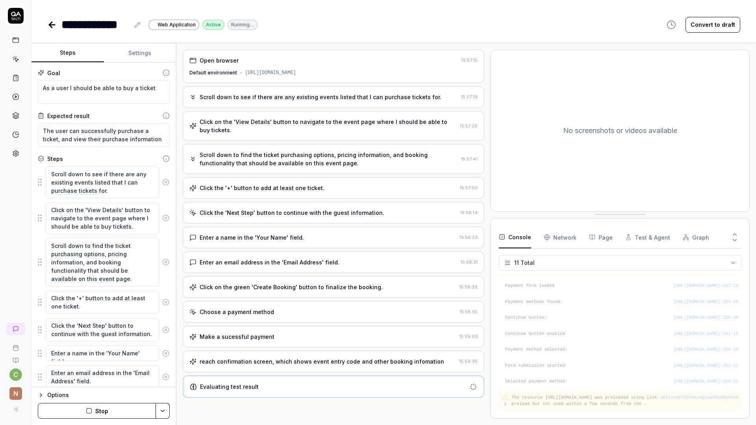
click at [406, 360] on div "reach confirmation screen, which shows event entry code and other booking infom…" at bounding box center [322, 361] width 244 height 8
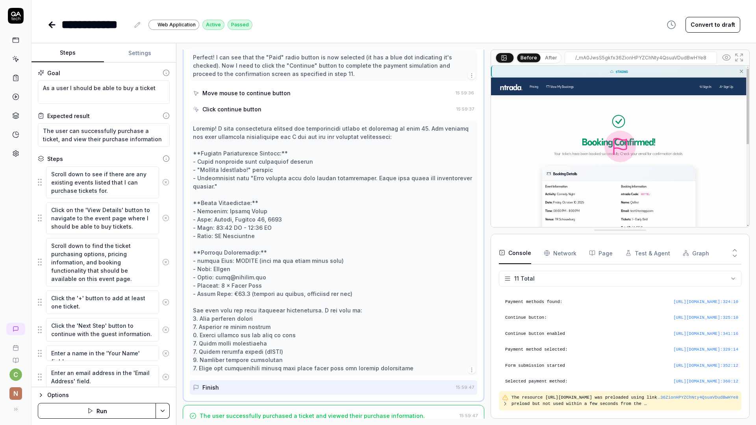
scroll to position [329, 0]
